Goal: Information Seeking & Learning: Learn about a topic

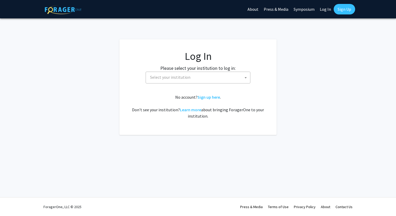
click at [191, 78] on span "Select your institution" at bounding box center [199, 77] width 102 height 11
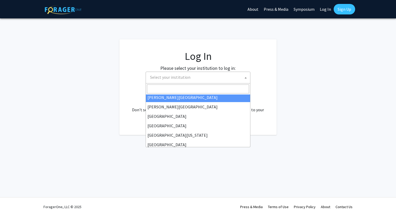
scroll to position [22, 0]
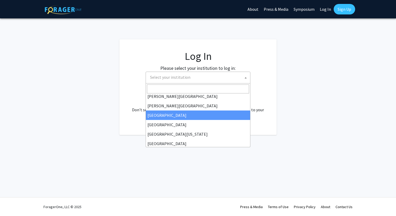
select select "6"
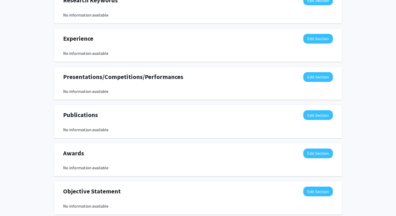
scroll to position [415, 0]
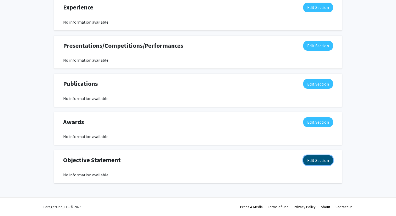
click at [314, 158] on button "Edit Section" at bounding box center [319, 160] width 30 height 10
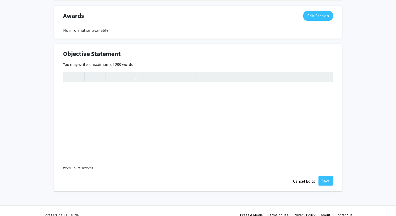
scroll to position [529, 0]
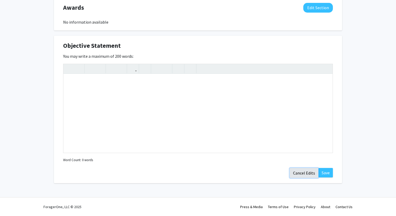
click at [301, 172] on button "Cancel Edits" at bounding box center [304, 173] width 29 height 10
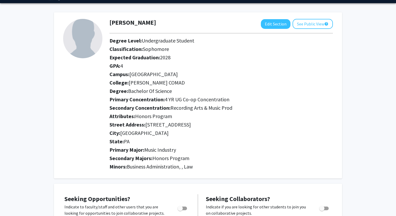
scroll to position [0, 0]
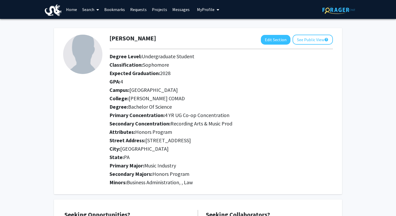
click at [94, 10] on link "Search" at bounding box center [91, 9] width 22 height 18
click at [98, 25] on span "Faculty/Staff" at bounding box center [99, 24] width 39 height 10
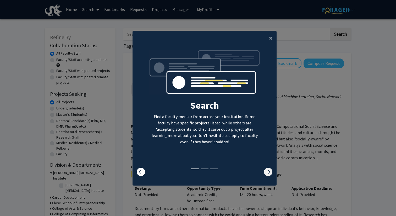
click at [265, 172] on icon at bounding box center [268, 172] width 8 height 8
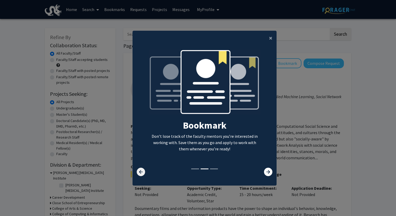
click at [140, 175] on icon at bounding box center [141, 172] width 8 height 8
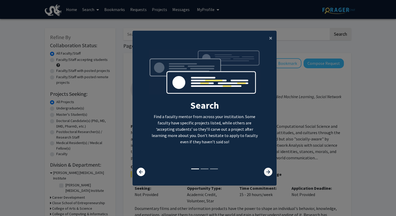
click at [266, 171] on icon at bounding box center [268, 172] width 8 height 8
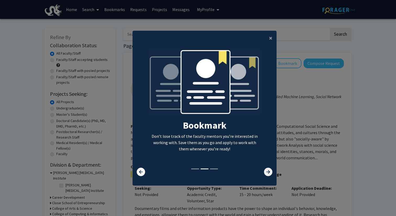
click at [266, 171] on icon at bounding box center [268, 172] width 8 height 8
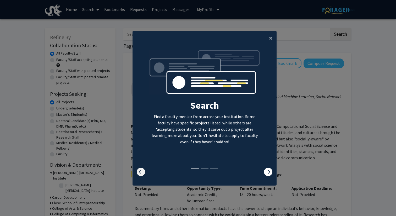
click at [140, 173] on icon at bounding box center [141, 172] width 8 height 8
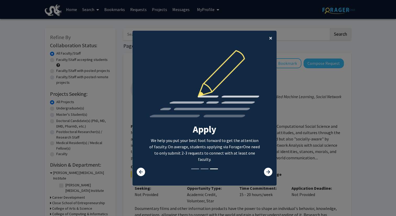
click at [270, 39] on span "×" at bounding box center [270, 38] width 3 height 8
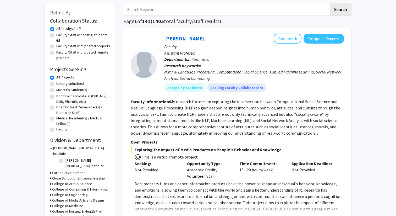
scroll to position [30, 0]
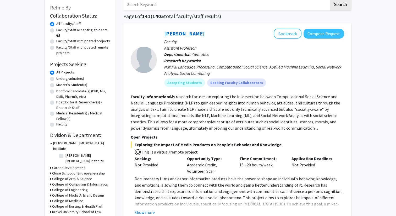
click at [56, 79] on label "Undergraduate(s)" at bounding box center [70, 79] width 28 height 6
click at [56, 79] on input "Undergraduate(s)" at bounding box center [57, 77] width 3 height 3
radio input "true"
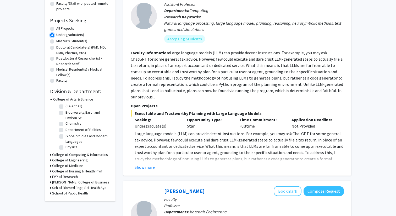
scroll to position [75, 0]
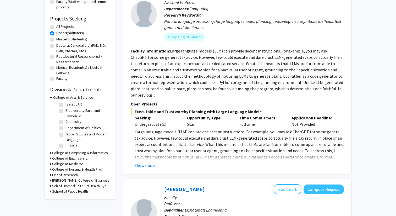
click at [66, 129] on label "Department of Politics" at bounding box center [83, 128] width 35 height 6
click at [66, 128] on input "Department of Politics" at bounding box center [67, 126] width 3 height 3
checkbox input "true"
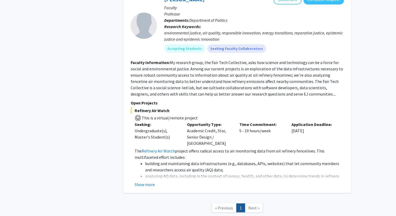
scroll to position [207, 0]
click at [145, 181] on button "Show more" at bounding box center [145, 184] width 20 height 6
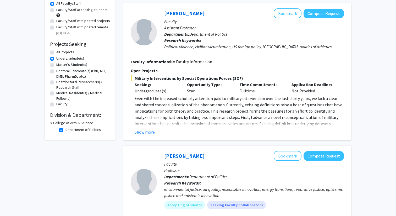
scroll to position [41, 0]
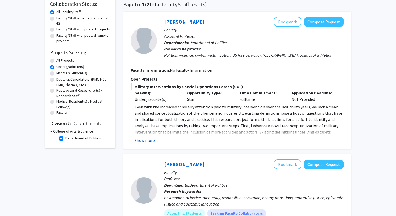
click at [141, 141] on button "Show more" at bounding box center [145, 140] width 20 height 6
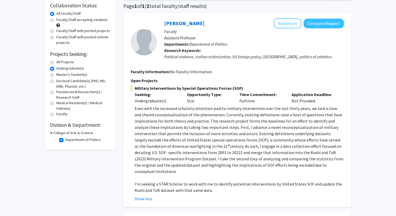
scroll to position [0, 0]
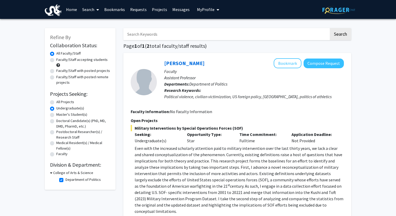
click at [52, 173] on icon at bounding box center [51, 173] width 2 height 6
click at [52, 173] on div "College of Arts & Science" at bounding box center [80, 173] width 60 height 6
click at [49, 172] on div "Refine By Collaboration Status: Collaboration Status All Faculty/Staff Collabor…" at bounding box center [80, 104] width 71 height 153
click at [50, 172] on icon at bounding box center [50, 173] width 1 height 6
click at [66, 179] on label "Department of Politics" at bounding box center [83, 180] width 35 height 6
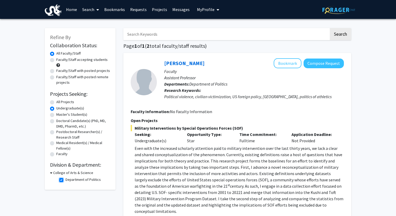
click at [66, 179] on input "Department of Politics" at bounding box center [67, 178] width 3 height 3
checkbox input "false"
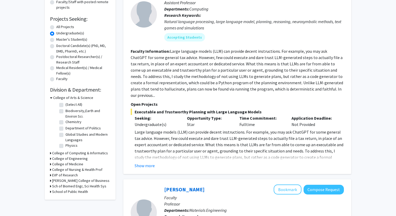
scroll to position [78, 0]
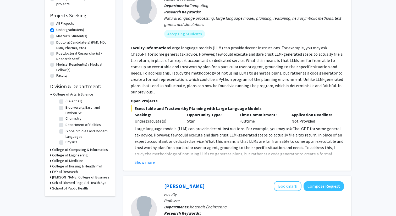
click at [57, 149] on h3 "College of Computing & Informatics" at bounding box center [80, 150] width 56 height 6
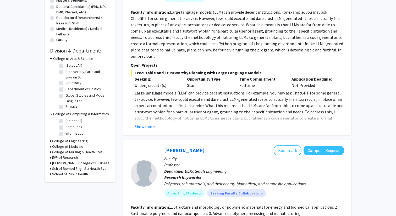
scroll to position [116, 0]
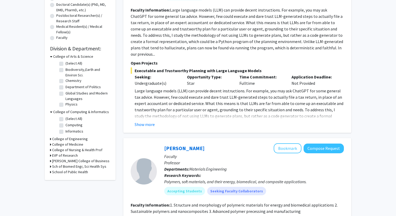
click at [62, 139] on h3 "College of Engineering" at bounding box center [70, 139] width 36 height 6
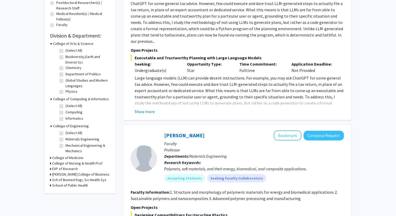
scroll to position [130, 0]
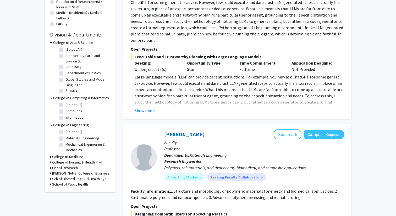
click at [62, 156] on h3 "College of Medicine" at bounding box center [67, 157] width 31 height 6
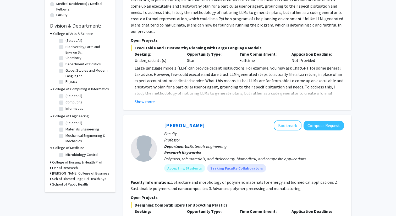
click at [62, 164] on h3 "College of Nursing & Health Prof" at bounding box center [77, 162] width 50 height 6
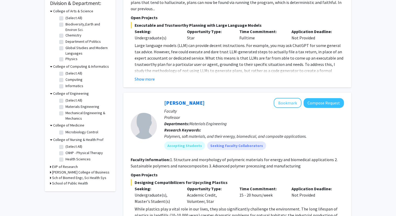
scroll to position [164, 0]
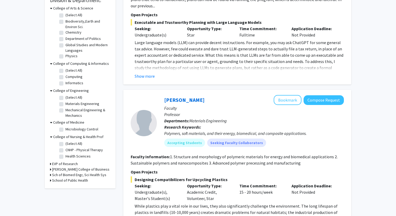
click at [64, 163] on h3 "EVP of Research" at bounding box center [65, 164] width 26 height 6
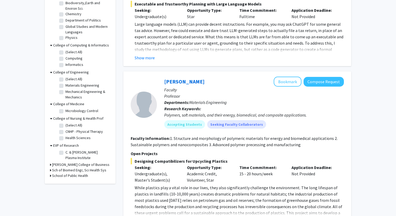
scroll to position [185, 0]
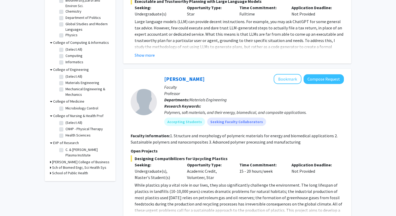
click at [67, 161] on h3 "Lebow College of Business" at bounding box center [80, 162] width 57 height 6
click at [68, 179] on h3 "Sch of Biomed Engr, Sci Health Sys" at bounding box center [79, 182] width 54 height 6
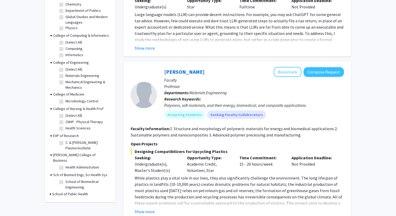
scroll to position [195, 0]
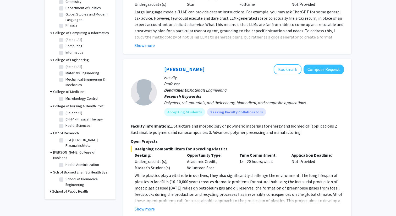
click at [68, 189] on h3 "School of Public Health" at bounding box center [70, 192] width 36 height 6
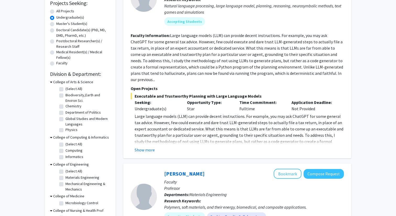
scroll to position [90, 0]
click at [66, 112] on label "Department of Politics" at bounding box center [83, 113] width 35 height 6
click at [66, 112] on input "Department of Politics" at bounding box center [67, 111] width 3 height 3
checkbox input "true"
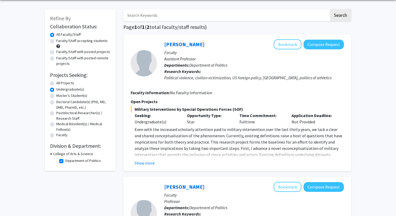
scroll to position [22, 0]
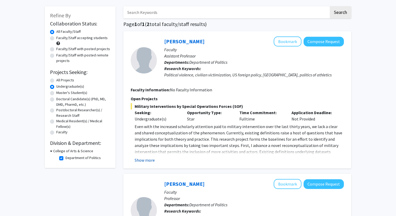
click at [142, 162] on button "Show more" at bounding box center [145, 160] width 20 height 6
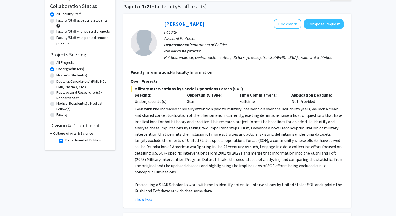
scroll to position [33, 0]
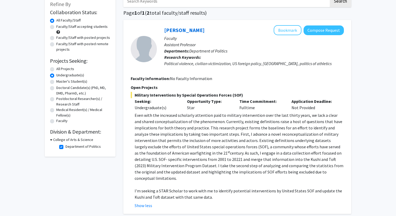
click at [56, 70] on label "All Projects" at bounding box center [65, 69] width 18 height 6
click at [56, 69] on input "All Projects" at bounding box center [57, 67] width 3 height 3
radio input "true"
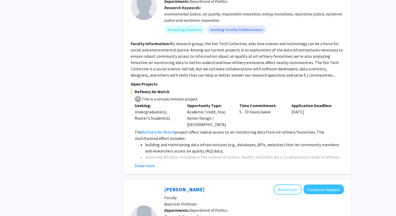
scroll to position [224, 0]
click at [139, 163] on button "Show more" at bounding box center [145, 166] width 20 height 6
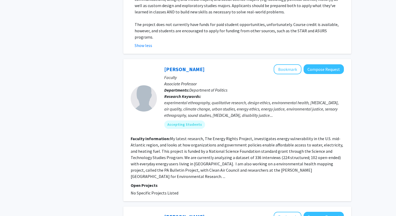
scroll to position [449, 0]
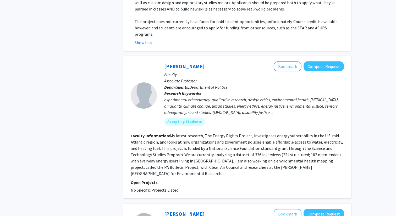
click at [184, 179] on p "Open Projects" at bounding box center [237, 182] width 213 height 6
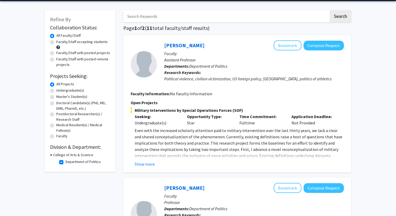
scroll to position [19, 0]
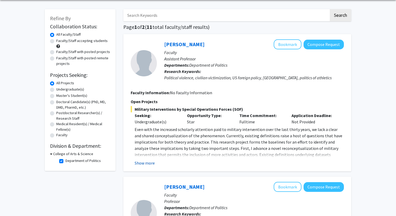
click at [138, 164] on button "Show more" at bounding box center [145, 163] width 20 height 6
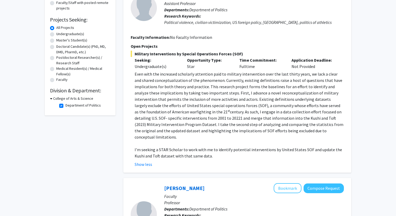
scroll to position [77, 0]
